Goal: Information Seeking & Learning: Learn about a topic

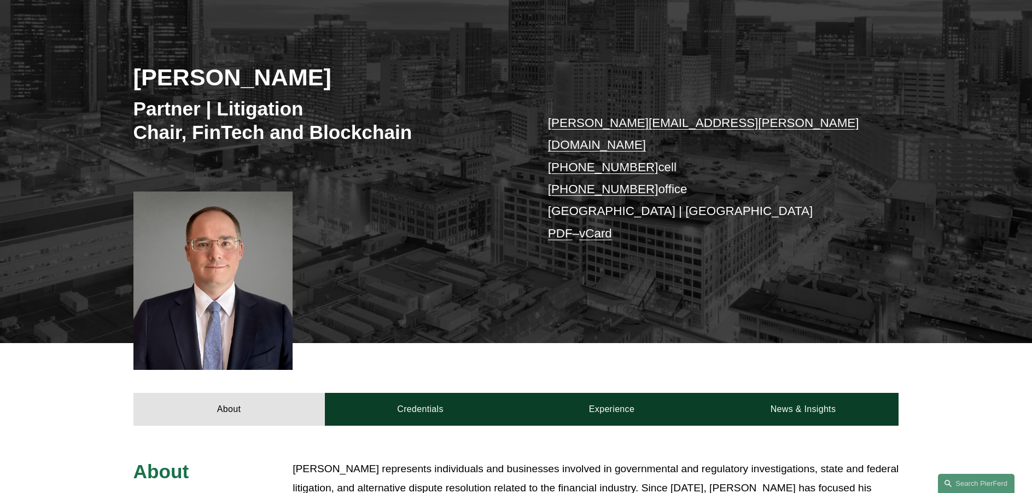
scroll to position [109, 0]
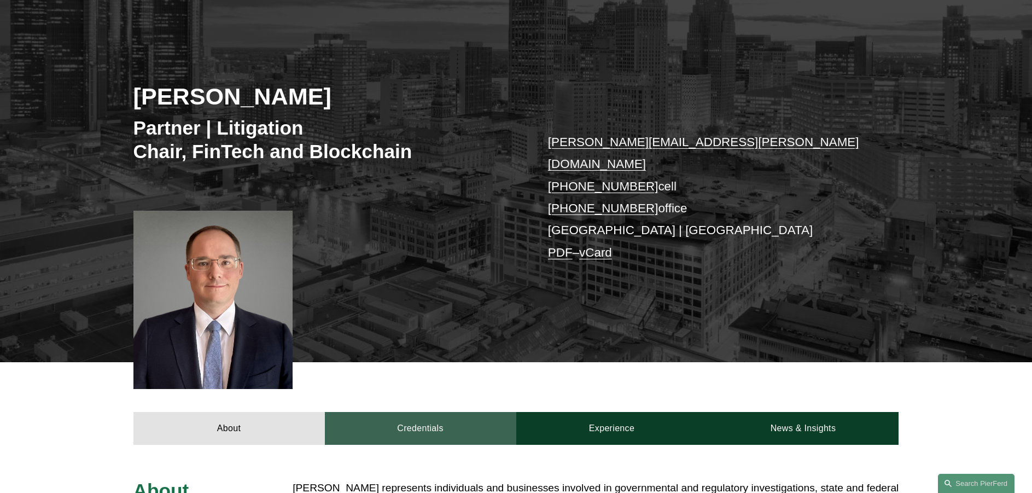
click at [407, 412] on link "Credentials" at bounding box center [420, 428] width 191 height 33
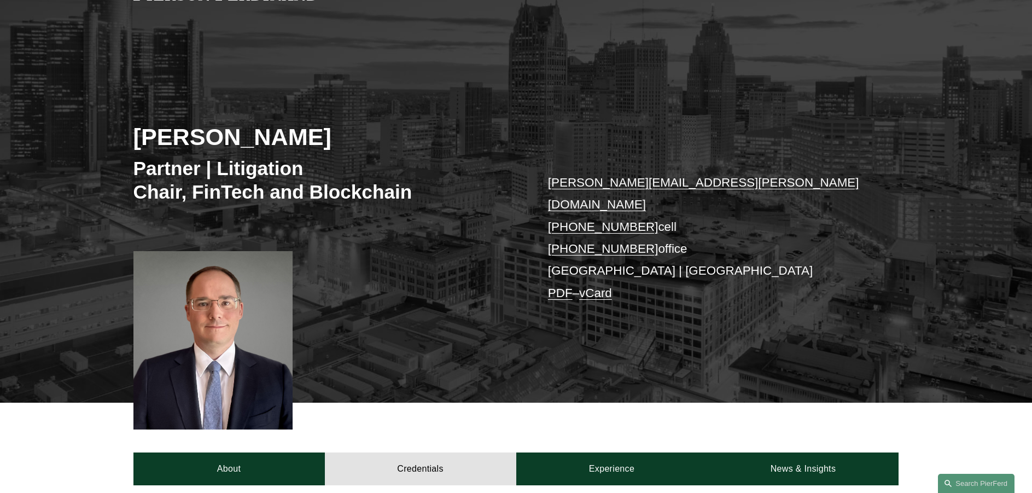
scroll to position [0, 0]
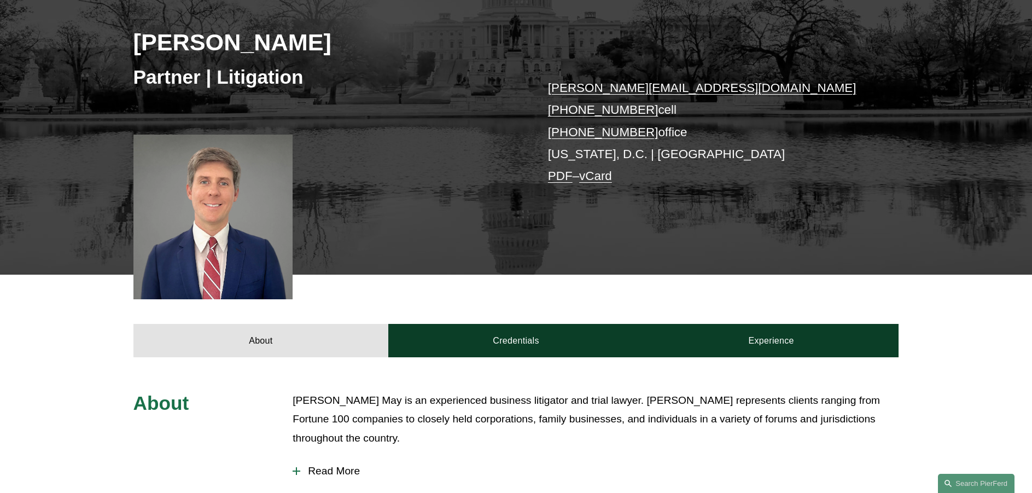
scroll to position [164, 0]
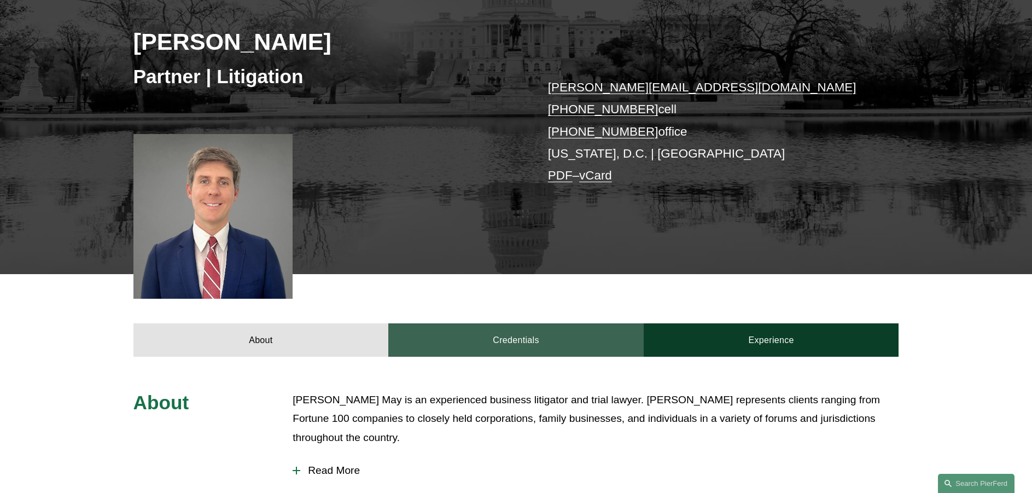
click at [509, 338] on link "Credentials" at bounding box center [515, 339] width 255 height 33
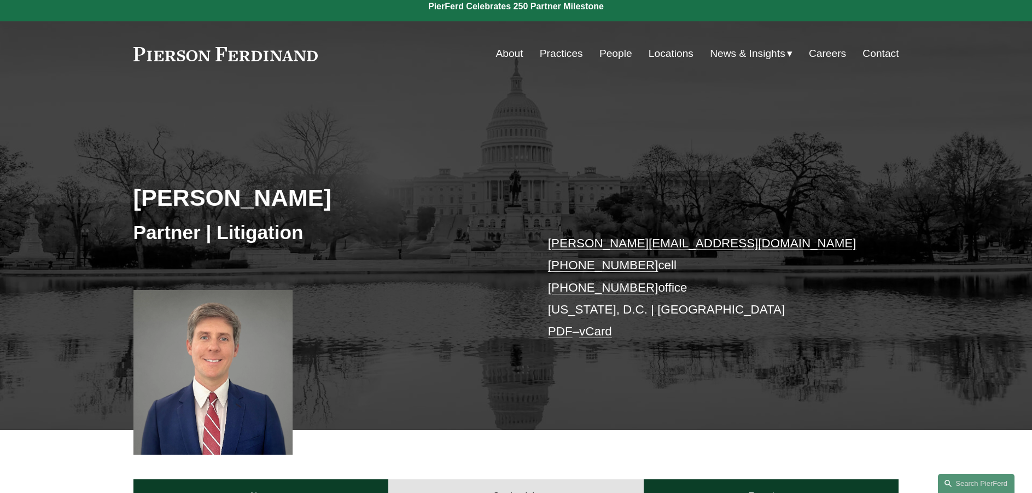
scroll to position [0, 0]
